Goal: Task Accomplishment & Management: Manage account settings

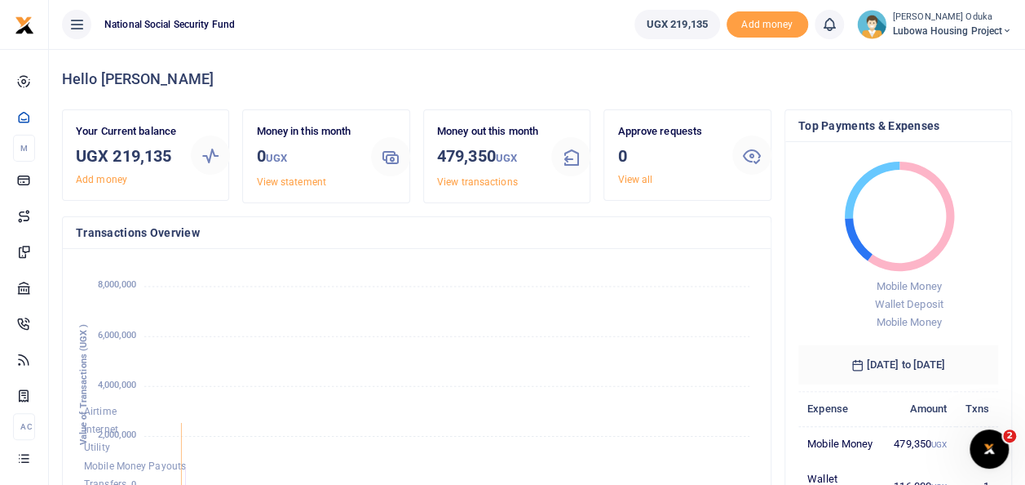
scroll to position [13, 13]
drag, startPoint x: 209, startPoint y: 144, endPoint x: 223, endPoint y: 327, distance: 184.1
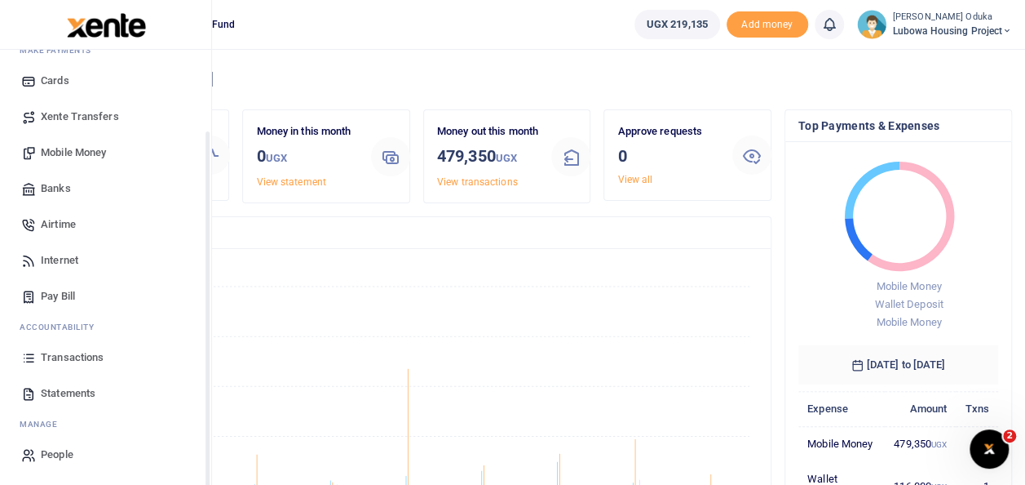
scroll to position [97, 0]
click at [77, 397] on span "Statements" at bounding box center [68, 393] width 55 height 16
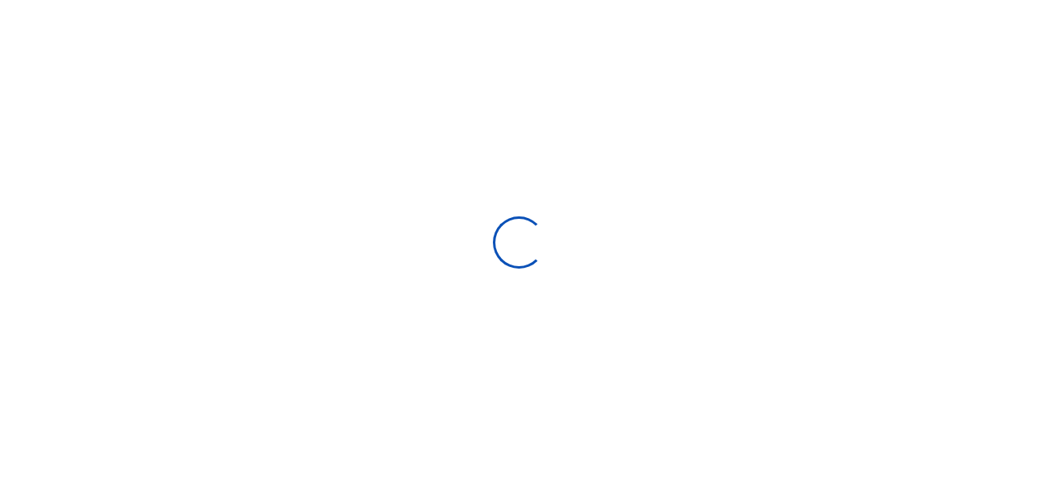
select select "ALL"
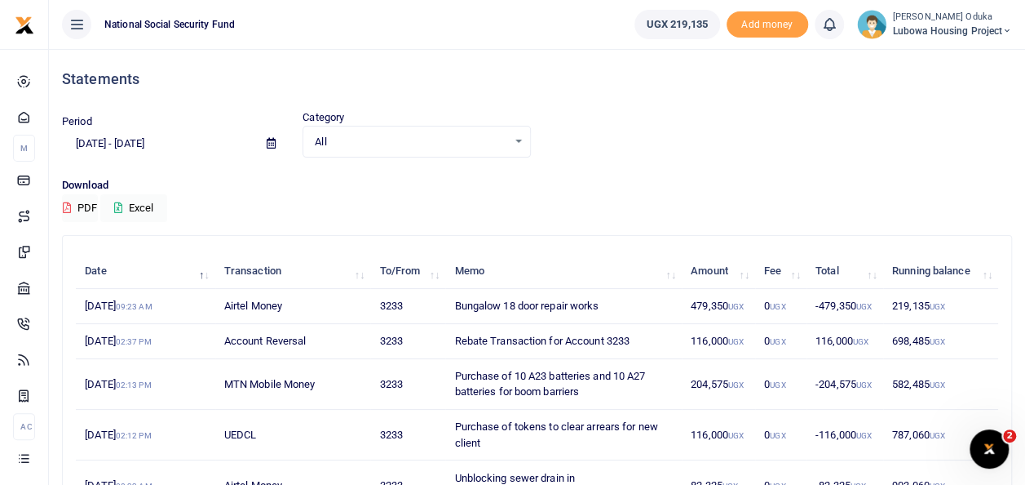
click at [270, 144] on icon at bounding box center [271, 143] width 9 height 11
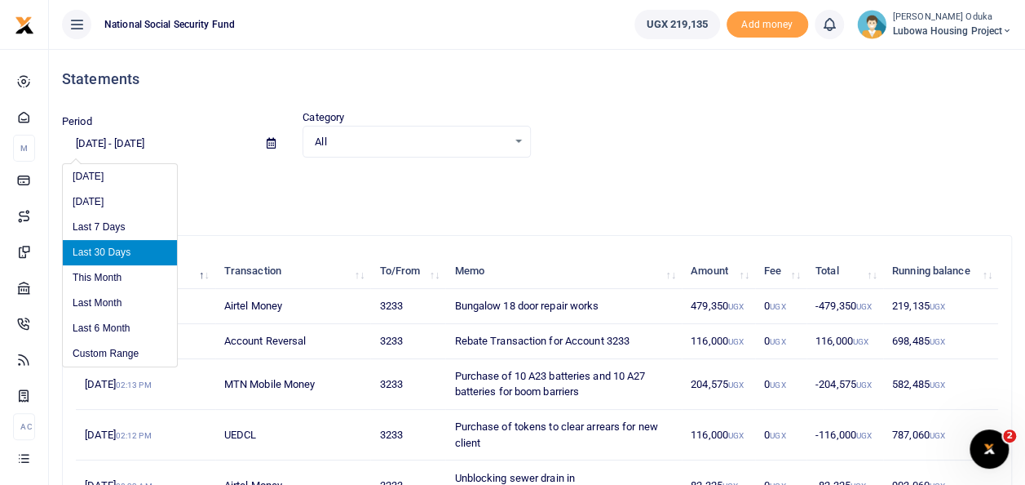
click at [162, 144] on input "[DATE] - [DATE]" at bounding box center [158, 144] width 192 height 28
click at [269, 140] on icon at bounding box center [271, 143] width 9 height 11
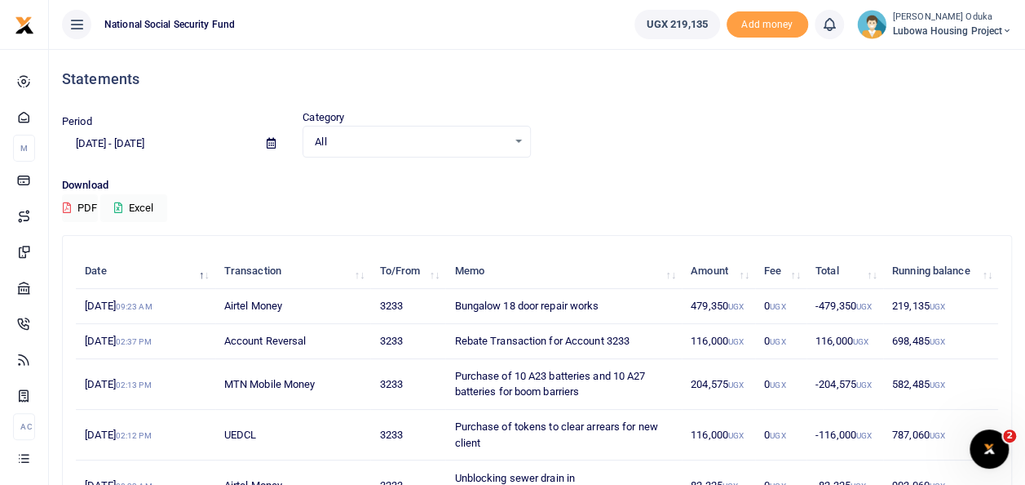
click at [269, 140] on icon at bounding box center [271, 143] width 9 height 11
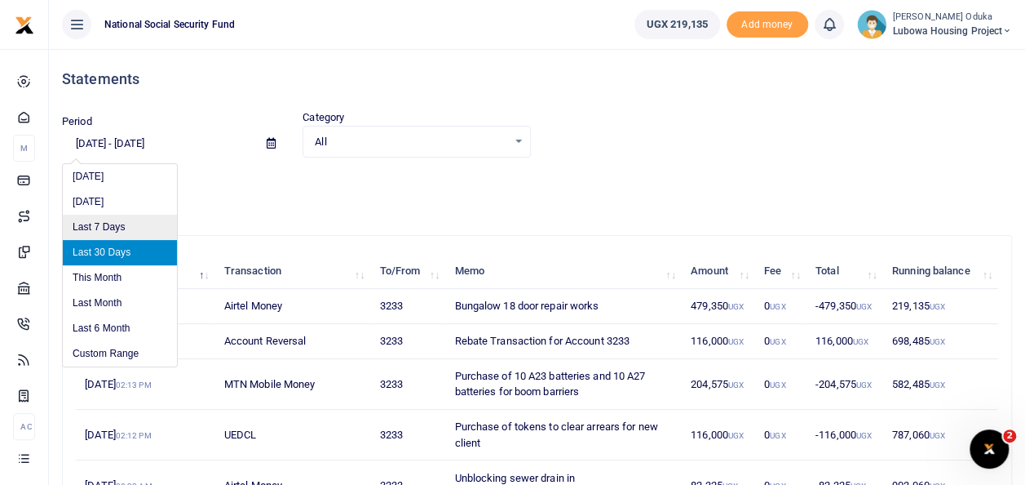
click at [116, 225] on li "Last 7 Days" at bounding box center [120, 227] width 114 height 25
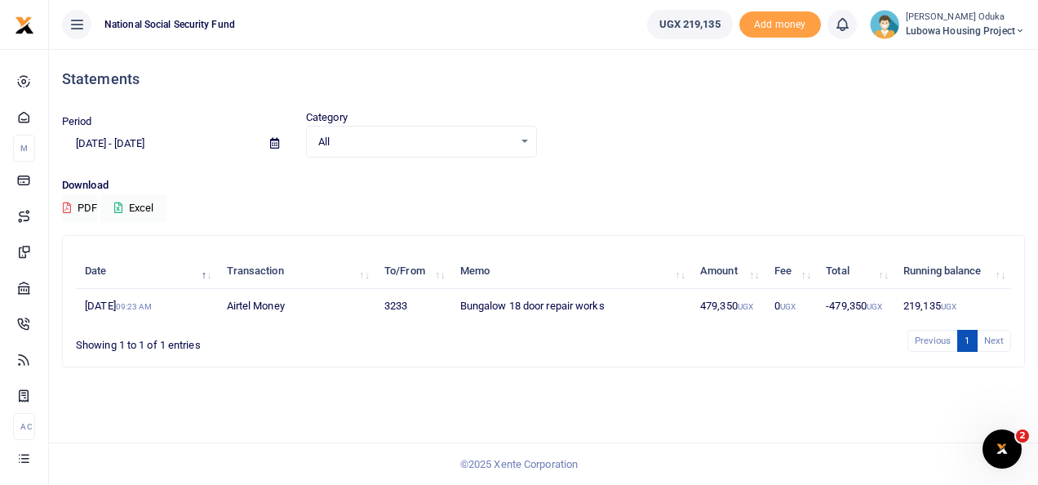
click at [271, 140] on icon at bounding box center [274, 143] width 9 height 11
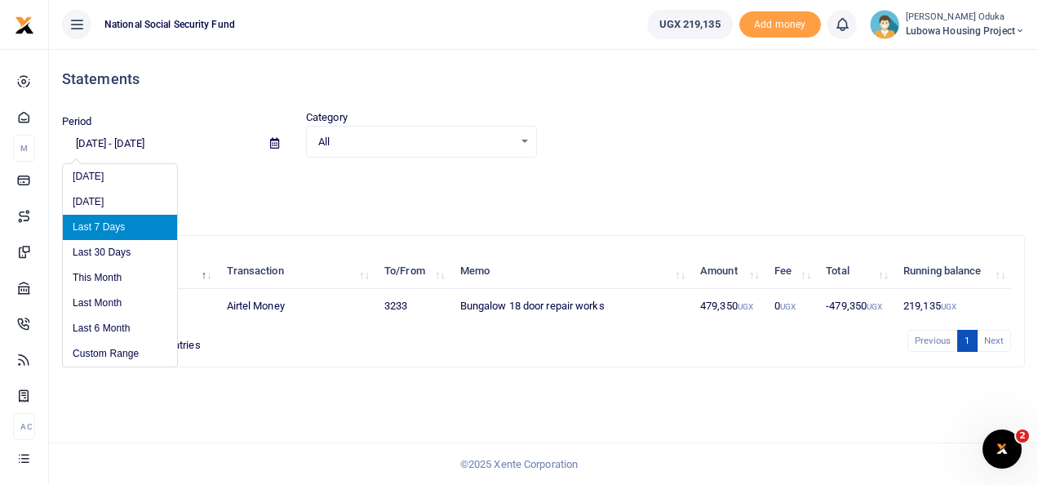
click at [88, 142] on input "08/29/2025 - 09/04/2025" at bounding box center [159, 144] width 195 height 28
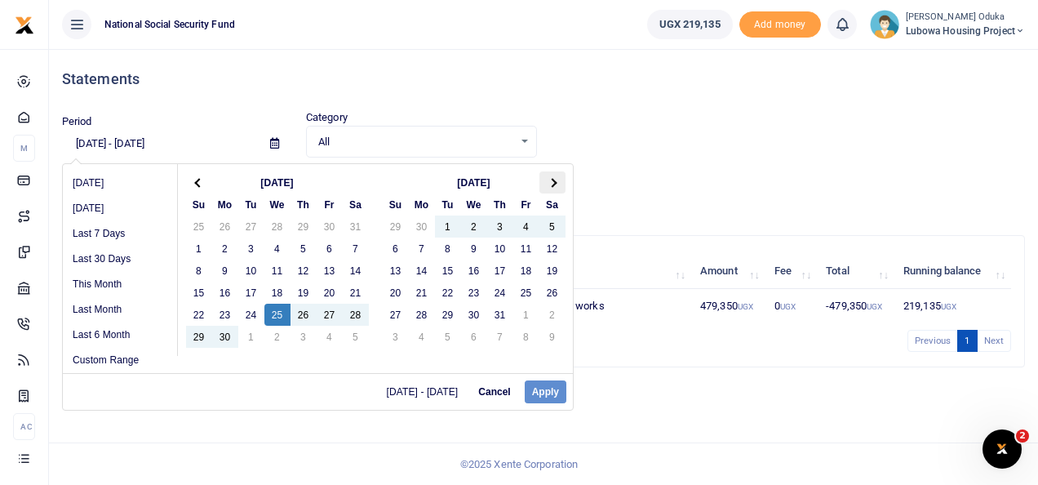
click at [551, 183] on span at bounding box center [551, 182] width 9 height 9
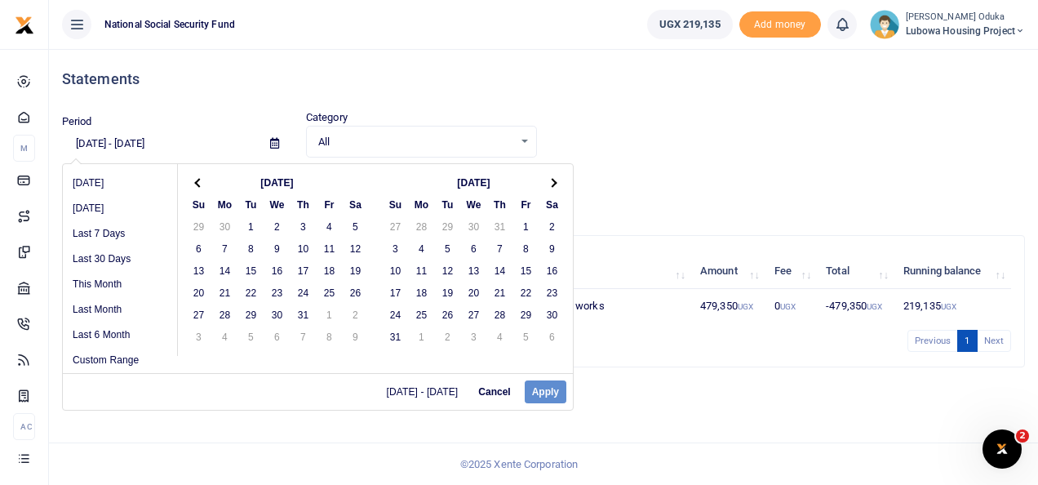
click at [551, 183] on span at bounding box center [551, 182] width 9 height 9
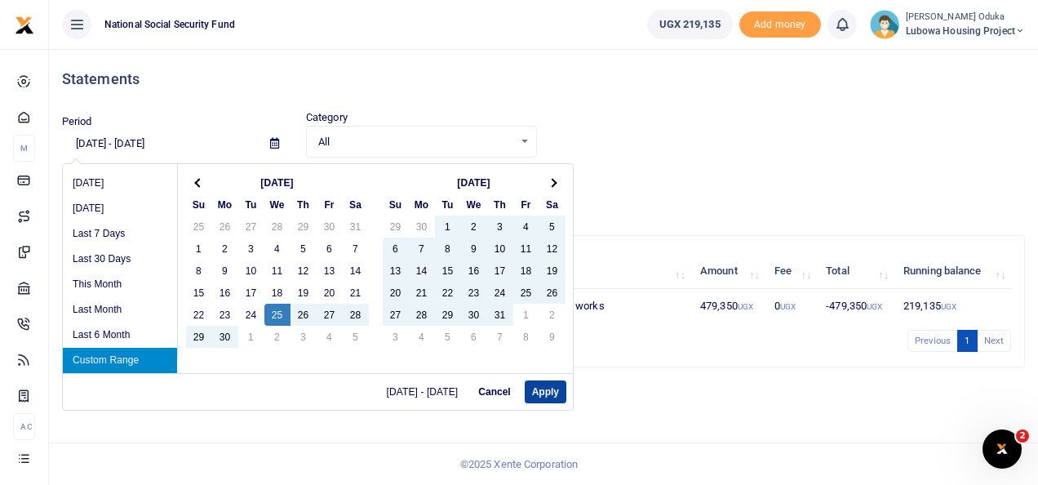
click at [543, 394] on button "Apply" at bounding box center [546, 391] width 42 height 23
type input "06/25/2025 - 09/04/2025"
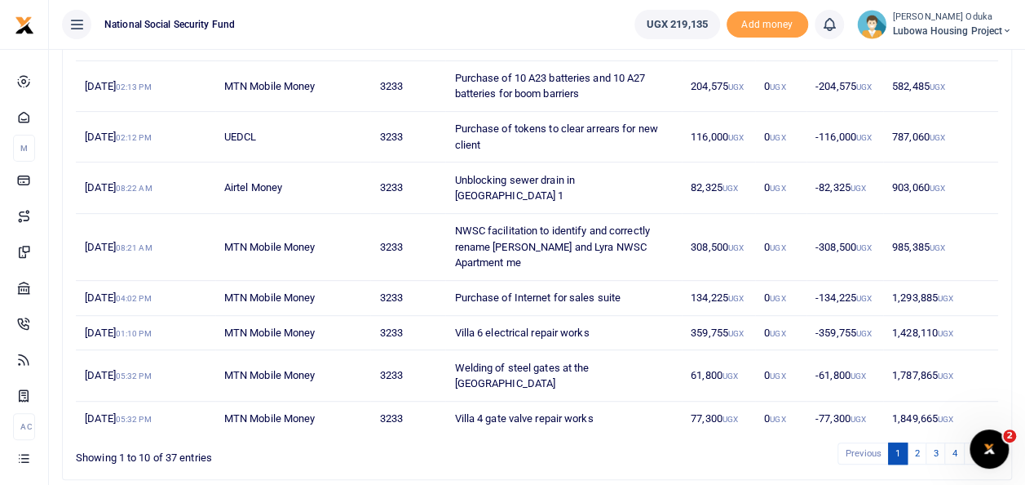
scroll to position [307, 0]
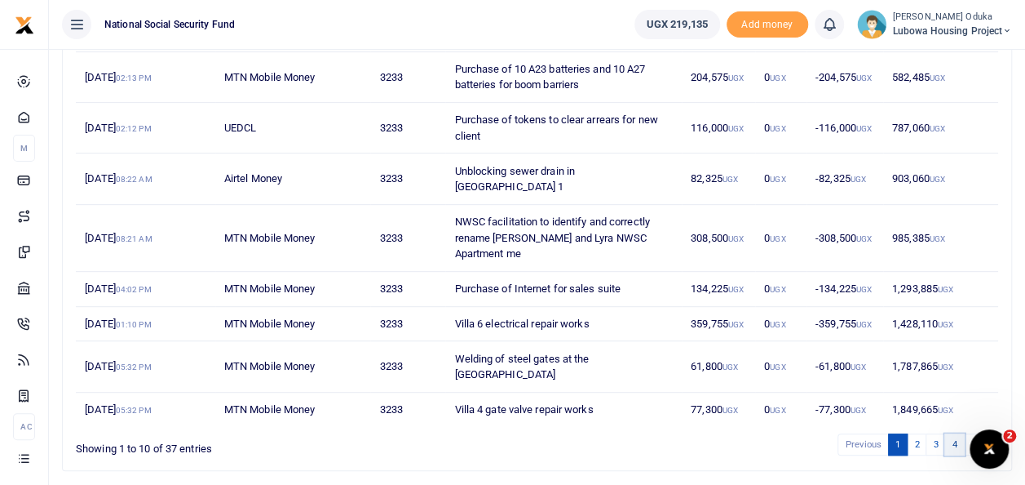
click at [959, 433] on link "4" at bounding box center [955, 444] width 20 height 22
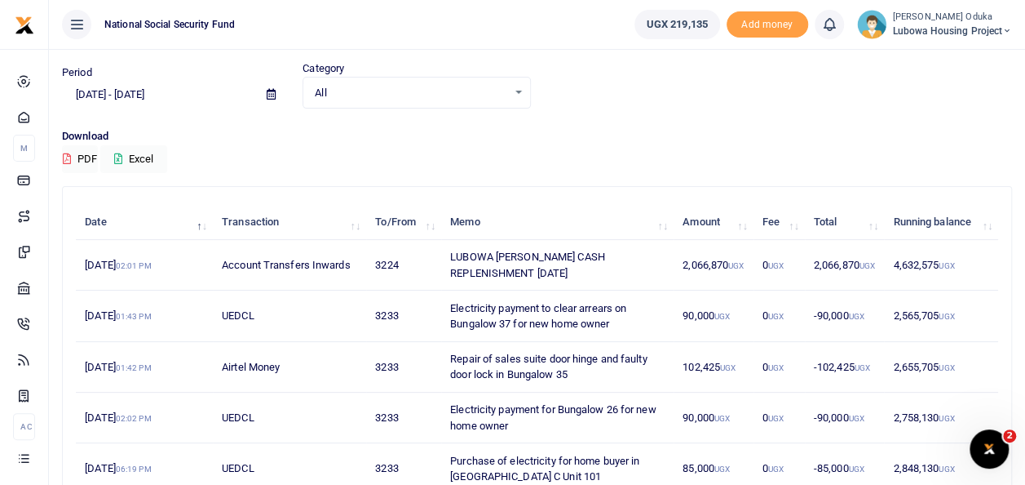
scroll to position [0, 0]
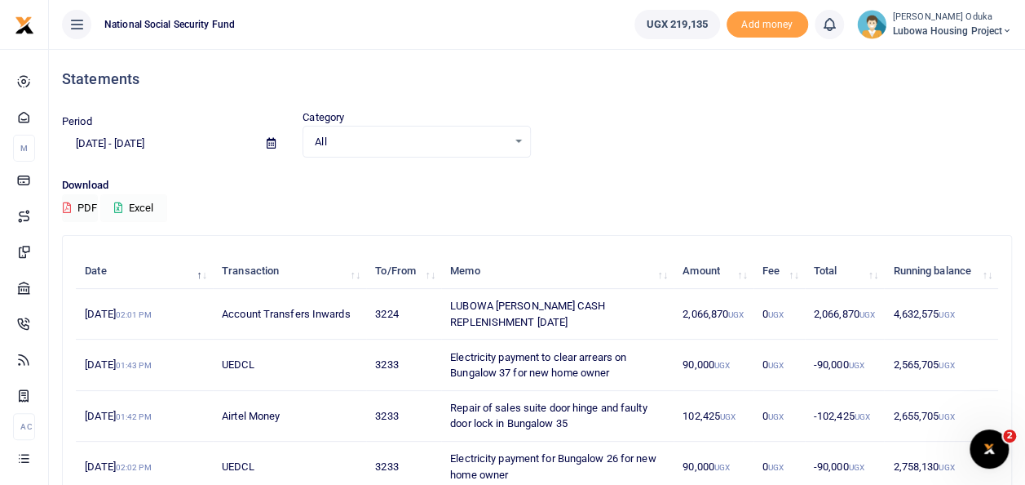
click at [132, 209] on button "Excel" at bounding box center [133, 208] width 67 height 28
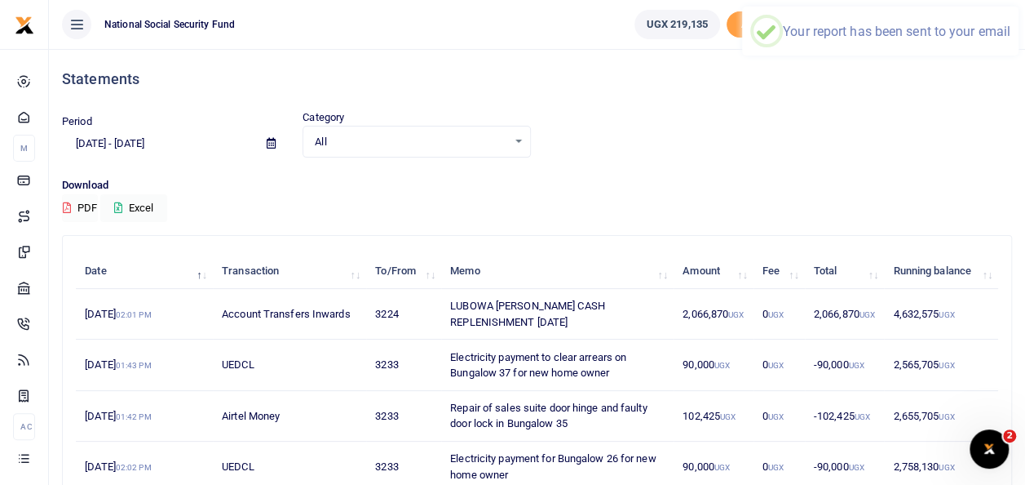
click at [67, 210] on icon at bounding box center [67, 207] width 8 height 11
